Goal: Navigation & Orientation: Find specific page/section

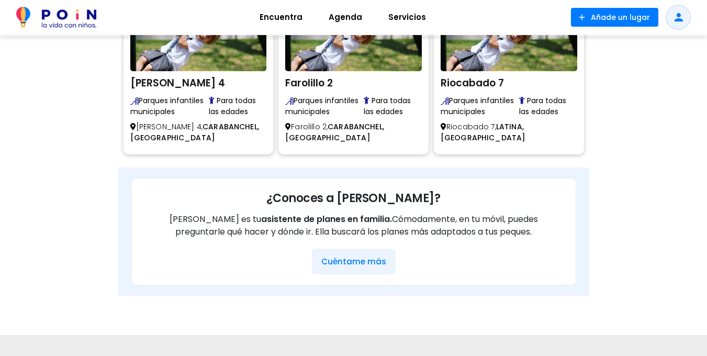
scroll to position [797, 0]
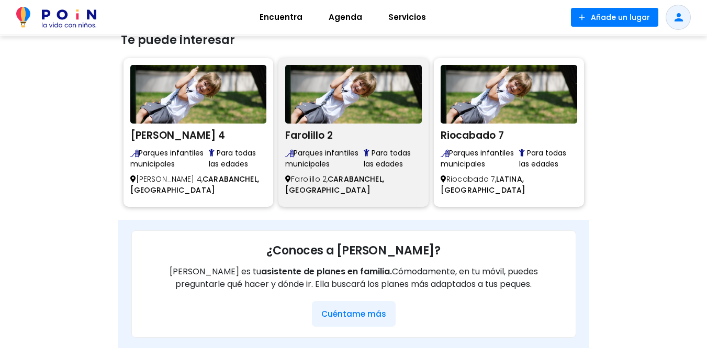
click at [363, 117] on img at bounding box center [353, 94] width 137 height 59
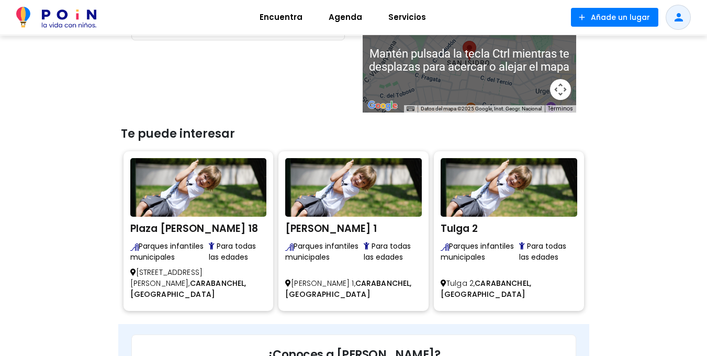
scroll to position [418, 0]
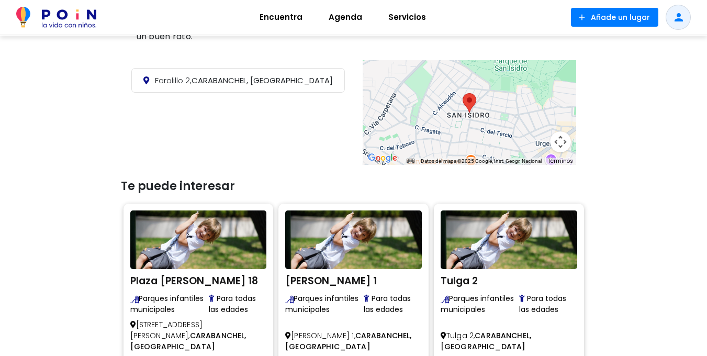
click at [508, 123] on div at bounding box center [468, 112] width 213 height 105
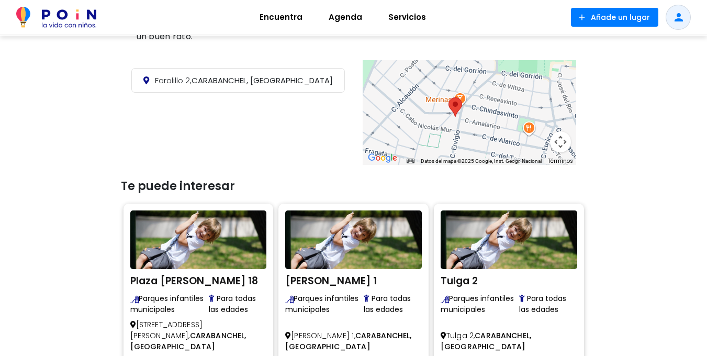
drag, startPoint x: 446, startPoint y: 117, endPoint x: 473, endPoint y: 132, distance: 30.7
click at [473, 132] on div at bounding box center [468, 112] width 213 height 105
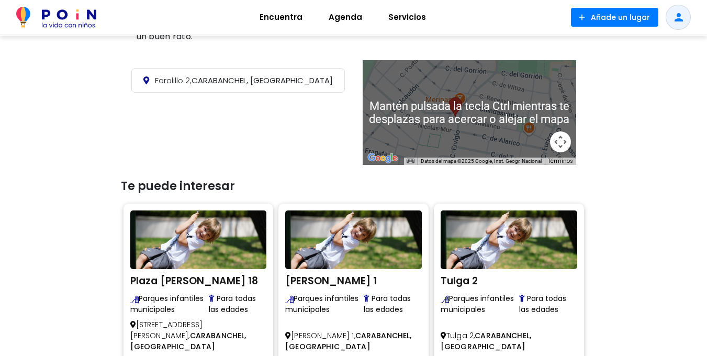
scroll to position [314, 0]
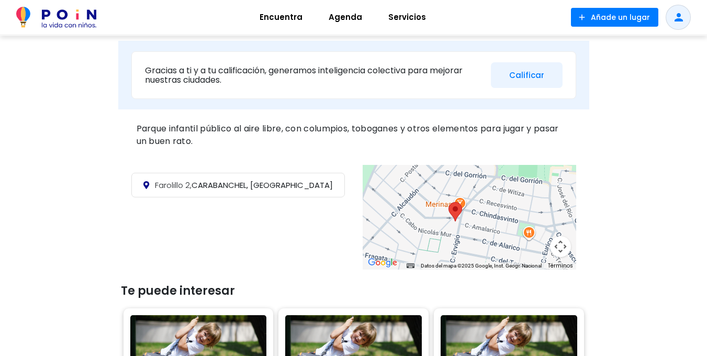
click at [475, 241] on div at bounding box center [468, 217] width 213 height 105
click at [442, 229] on div at bounding box center [468, 217] width 213 height 105
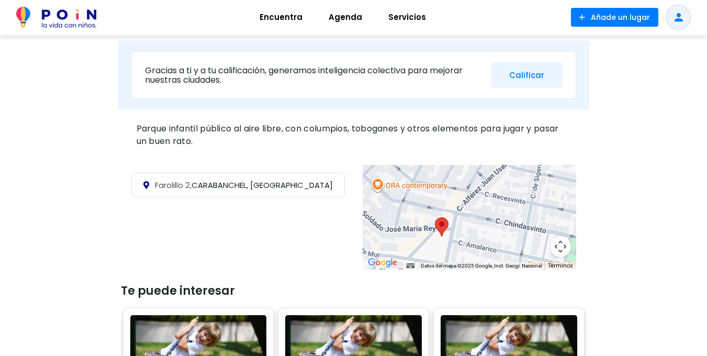
drag, startPoint x: 463, startPoint y: 222, endPoint x: 436, endPoint y: 247, distance: 36.7
click at [436, 247] on div at bounding box center [468, 217] width 213 height 105
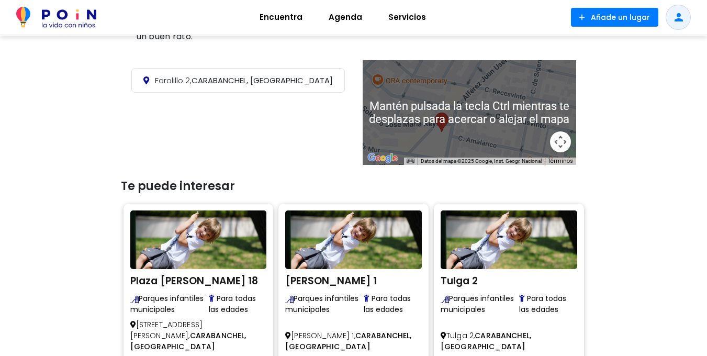
scroll to position [366, 0]
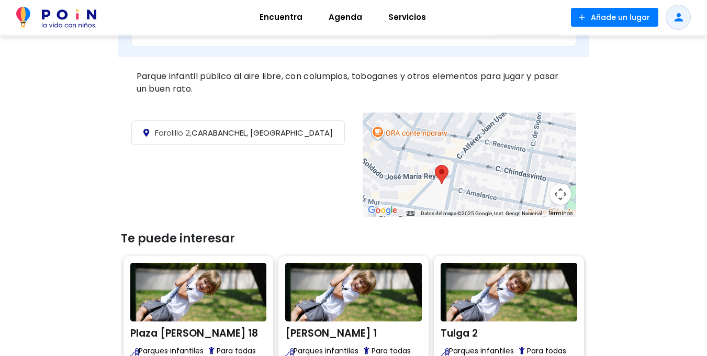
click at [459, 192] on div at bounding box center [468, 164] width 213 height 105
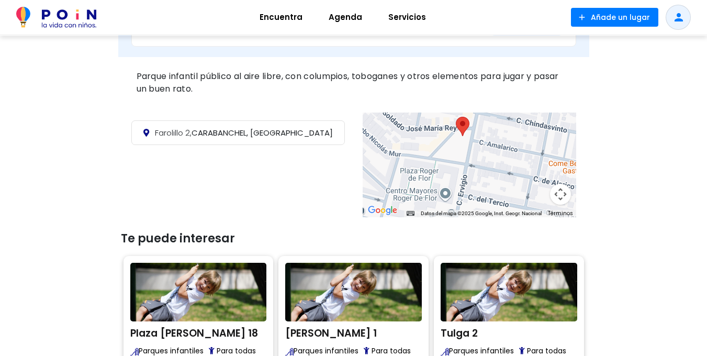
drag, startPoint x: 480, startPoint y: 169, endPoint x: 510, endPoint y: 173, distance: 31.1
click at [510, 173] on div at bounding box center [468, 164] width 213 height 105
click at [486, 149] on div at bounding box center [468, 164] width 213 height 105
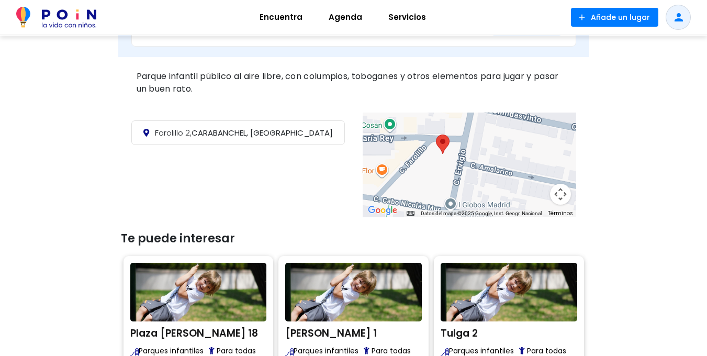
drag, startPoint x: 489, startPoint y: 164, endPoint x: 491, endPoint y: 180, distance: 16.3
click at [491, 180] on div at bounding box center [468, 164] width 213 height 105
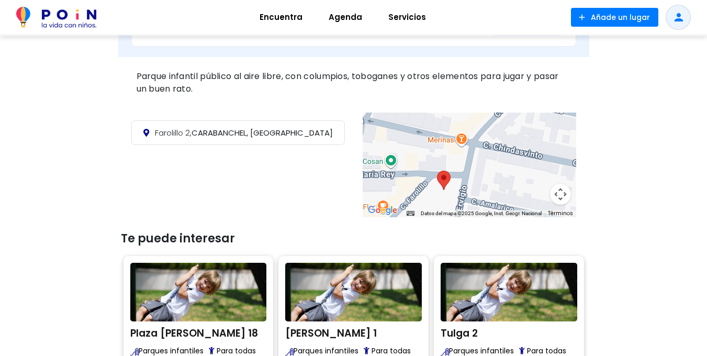
drag, startPoint x: 508, startPoint y: 164, endPoint x: 478, endPoint y: 237, distance: 78.8
click at [476, 242] on div "< Lugares / Naturaleza con niños Farolillo 2 Parques infantiles municipales sha…" at bounding box center [353, 119] width 471 height 901
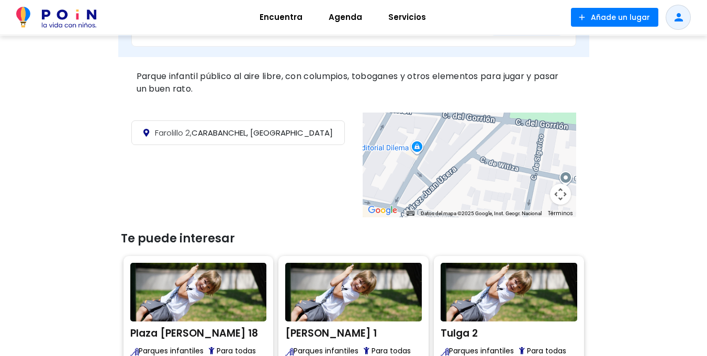
drag, startPoint x: 520, startPoint y: 149, endPoint x: 462, endPoint y: 199, distance: 76.4
click at [462, 199] on div at bounding box center [468, 164] width 213 height 105
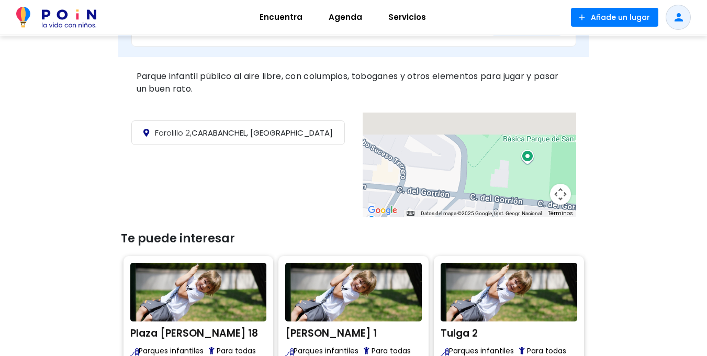
drag, startPoint x: 494, startPoint y: 152, endPoint x: 464, endPoint y: 211, distance: 65.7
click at [464, 212] on div "Mantén pulsada la tecla Ctrl mientras te desplazas para acercar o alejar el map…" at bounding box center [468, 164] width 213 height 105
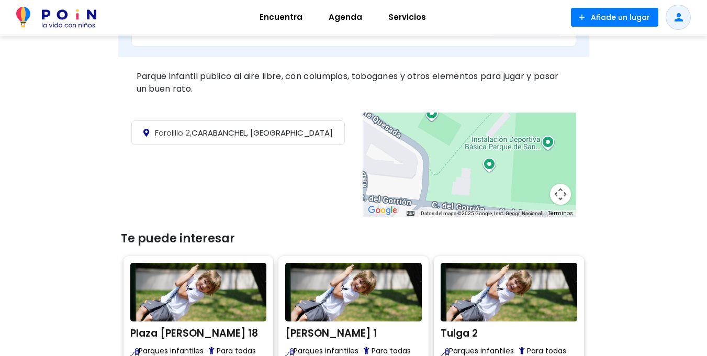
drag, startPoint x: 494, startPoint y: 176, endPoint x: 462, endPoint y: 164, distance: 33.4
click at [462, 165] on div at bounding box center [468, 164] width 213 height 105
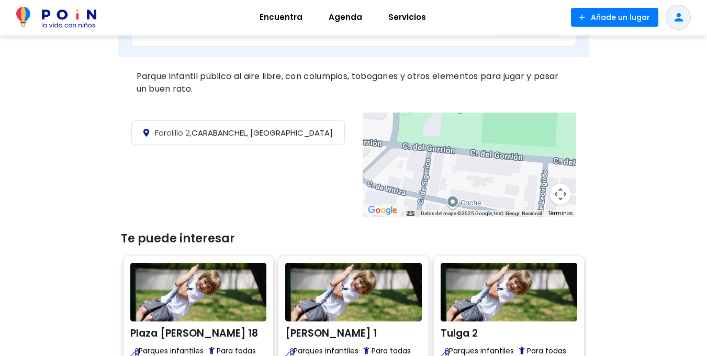
drag, startPoint x: 519, startPoint y: 177, endPoint x: 485, endPoint y: 112, distance: 73.2
click at [485, 112] on div at bounding box center [468, 164] width 213 height 105
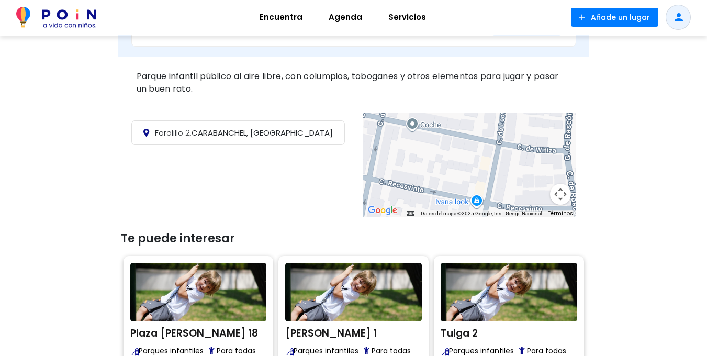
drag, startPoint x: 487, startPoint y: 172, endPoint x: 453, endPoint y: 98, distance: 81.2
click at [453, 98] on div "< Lugares / Naturaleza con niños Farolillo 2 Parques infantiles municipales sha…" at bounding box center [353, 119] width 471 height 901
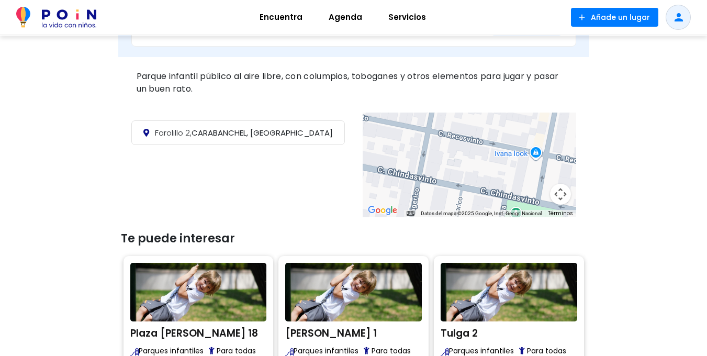
drag, startPoint x: 500, startPoint y: 142, endPoint x: 491, endPoint y: 132, distance: 13.3
click at [517, 127] on div at bounding box center [468, 164] width 213 height 105
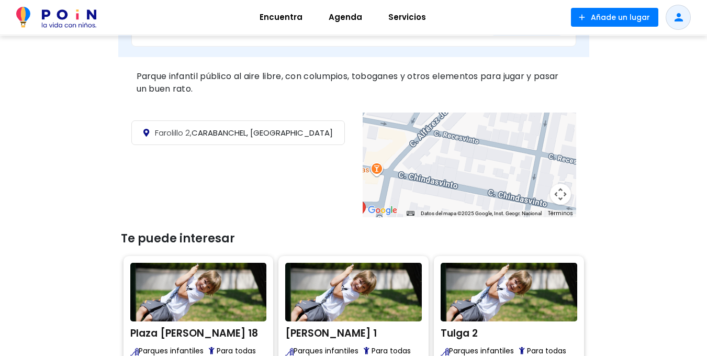
drag, startPoint x: 435, startPoint y: 144, endPoint x: 540, endPoint y: 176, distance: 110.4
click at [540, 176] on div at bounding box center [468, 164] width 213 height 105
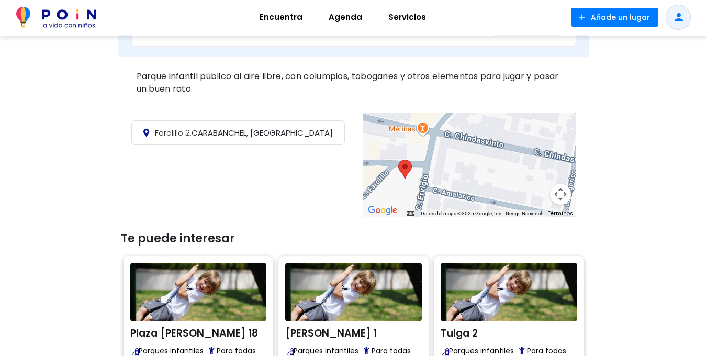
drag, startPoint x: 456, startPoint y: 167, endPoint x: 501, endPoint y: 126, distance: 61.4
click at [501, 126] on div at bounding box center [468, 164] width 213 height 105
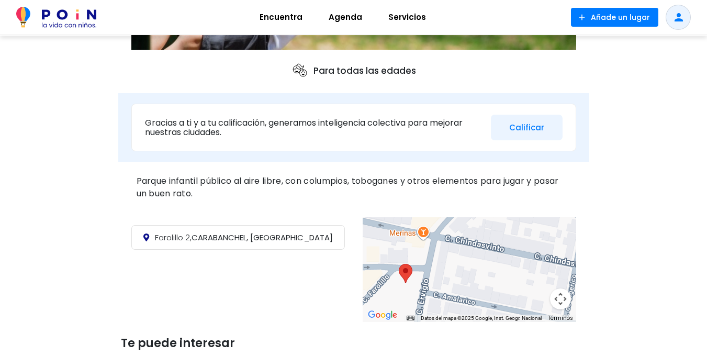
scroll to position [0, 0]
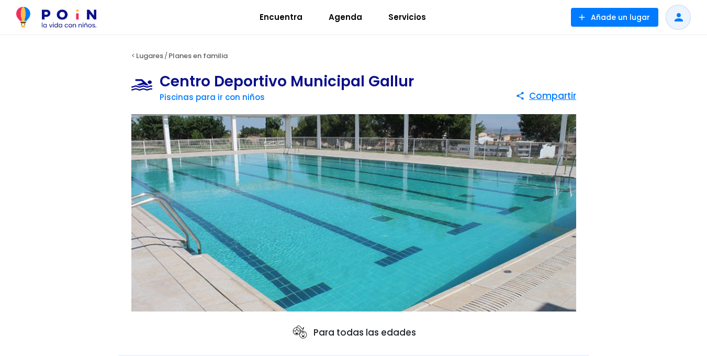
click at [414, 17] on span "Servicios" at bounding box center [406, 17] width 47 height 17
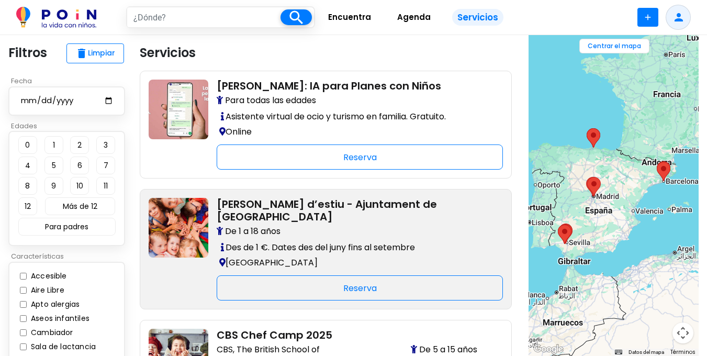
scroll to position [105, 0]
